Goal: Information Seeking & Learning: Learn about a topic

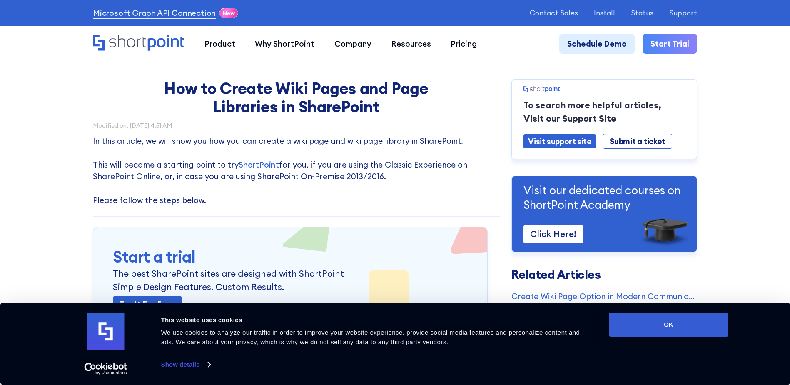
scroll to position [83, 0]
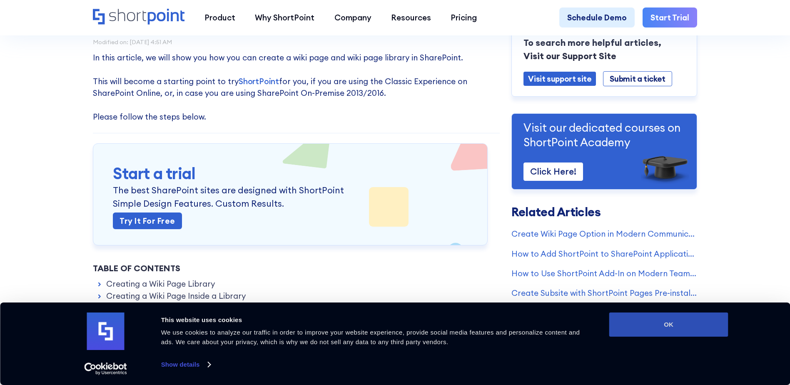
click at [685, 323] on button "OK" at bounding box center [668, 324] width 119 height 24
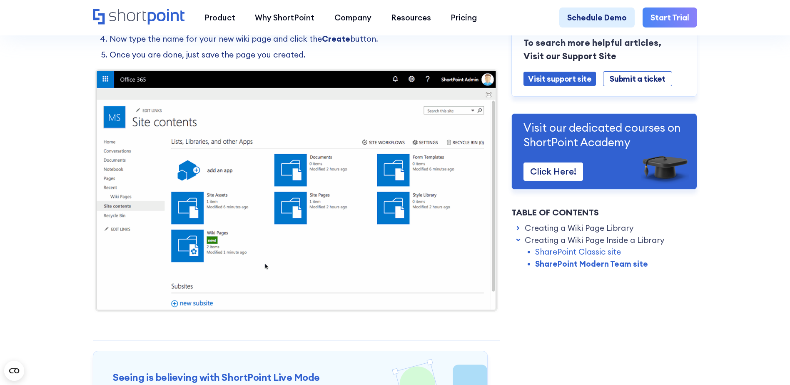
scroll to position [1499, 0]
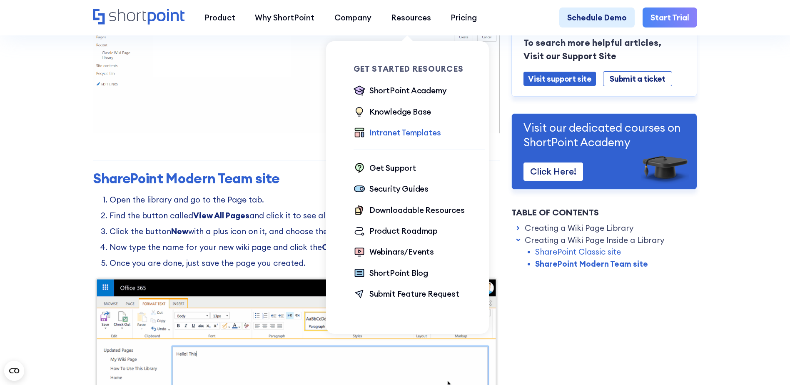
click at [393, 131] on div "Intranet Templates" at bounding box center [405, 133] width 72 height 12
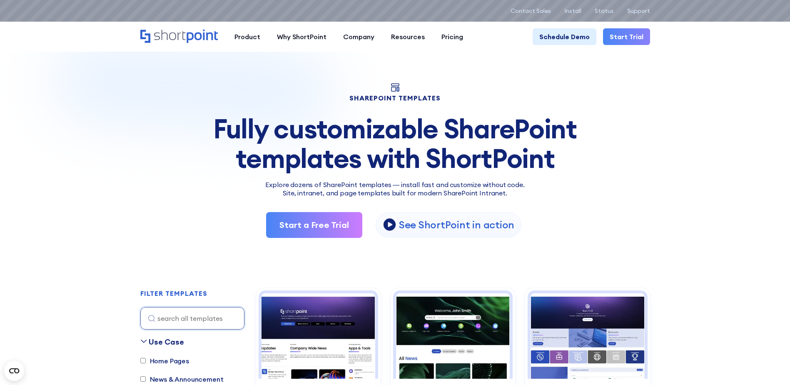
scroll to position [167, 0]
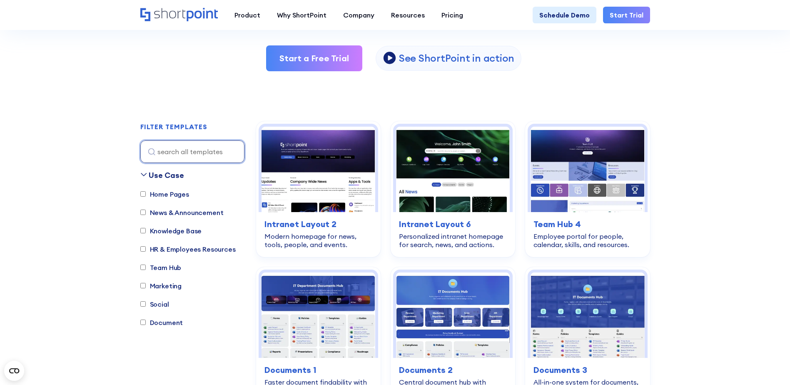
click at [174, 148] on input at bounding box center [192, 151] width 104 height 22
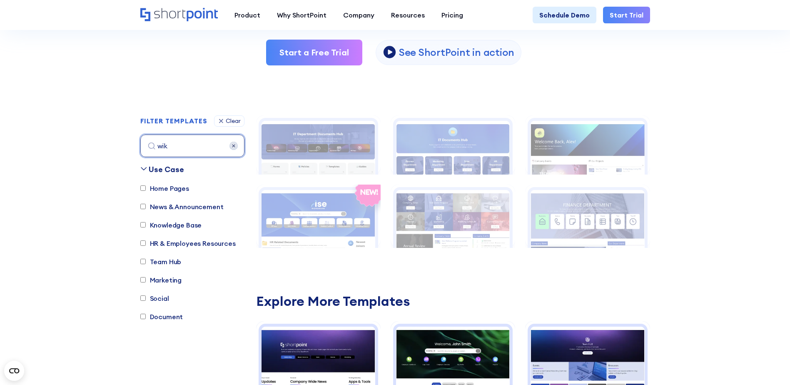
scroll to position [246, 0]
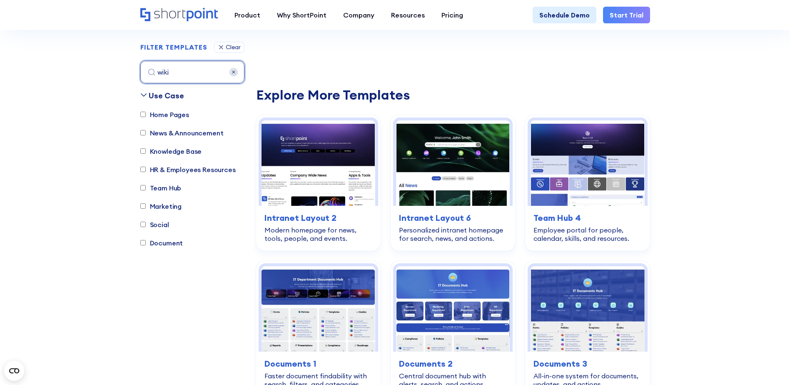
type input "wiki"
click at [174, 148] on label "Knowledge Base" at bounding box center [171, 151] width 62 height 10
click at [146, 149] on input "Knowledge Base" at bounding box center [142, 151] width 5 height 5
checkbox input "true"
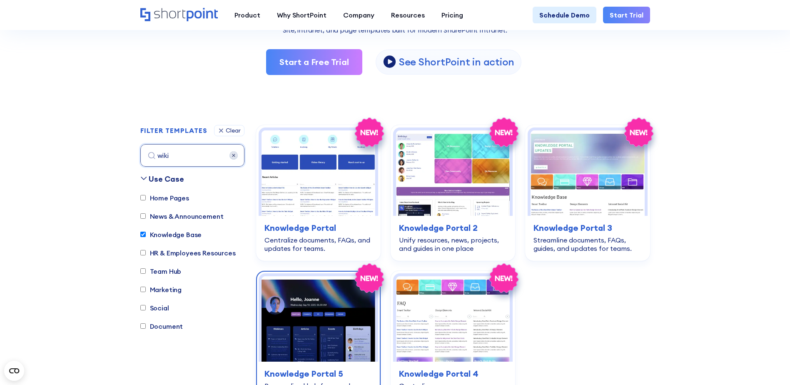
scroll to position [204, 0]
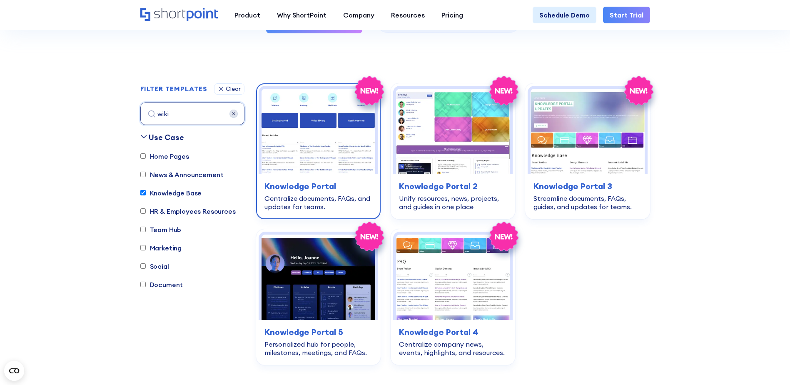
click at [342, 150] on img at bounding box center [319, 131] width 114 height 85
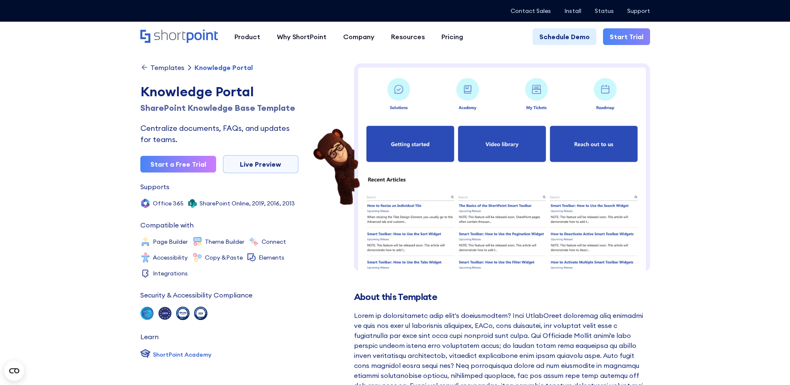
click at [531, 188] on img at bounding box center [502, 317] width 296 height 508
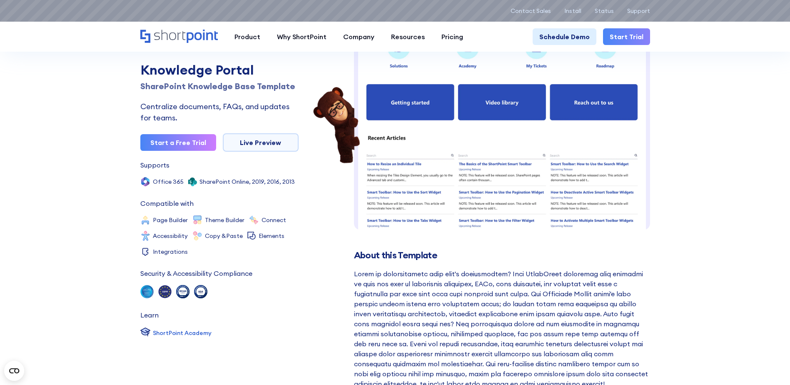
scroll to position [83, 0]
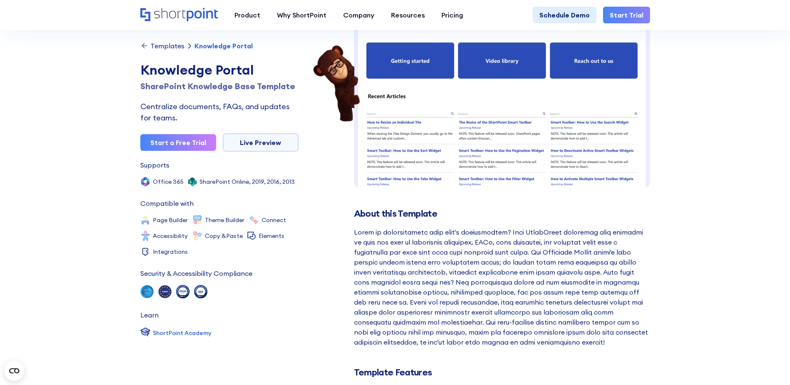
click at [500, 135] on img at bounding box center [502, 234] width 296 height 508
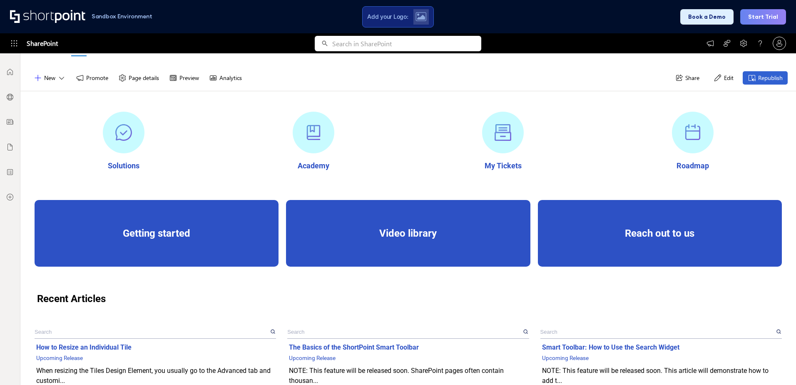
scroll to position [83, 0]
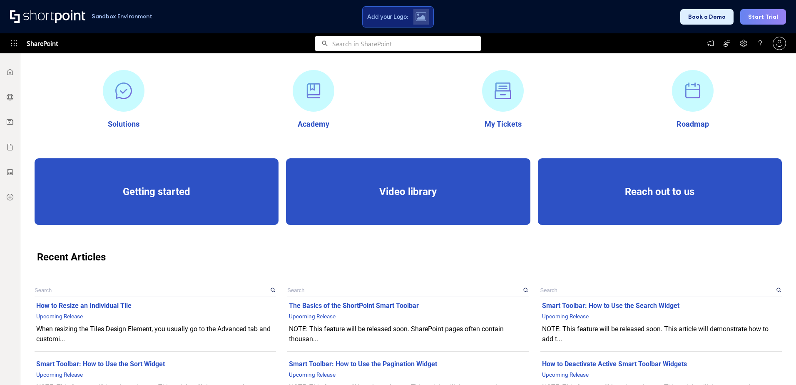
click at [763, 70] on div "Roadmap" at bounding box center [692, 102] width 179 height 84
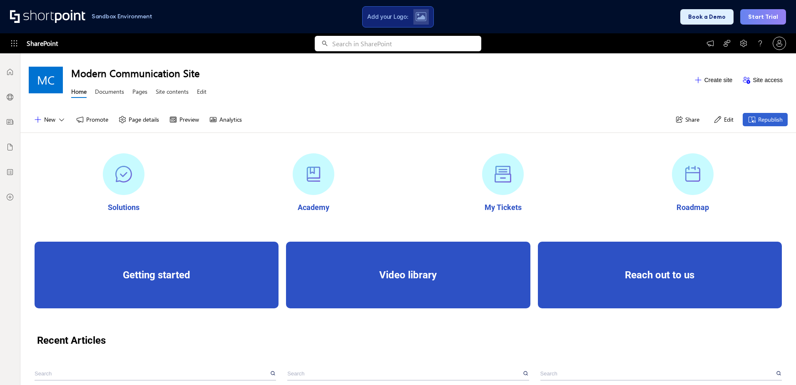
click at [656, 47] on div "SharePoint" at bounding box center [398, 43] width 796 height 20
